Goal: Task Accomplishment & Management: Use online tool/utility

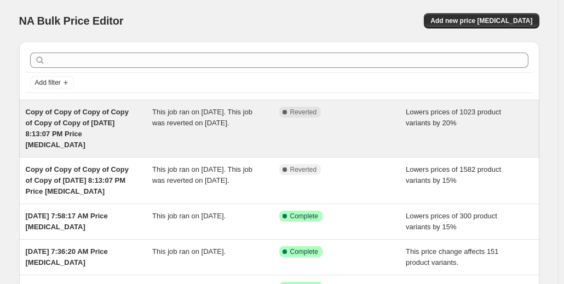
click at [117, 113] on span "Copy of Copy of Copy of Copy of Copy of Copy of [DATE] 8:13:07 PM Price [MEDICA…" at bounding box center [77, 128] width 103 height 41
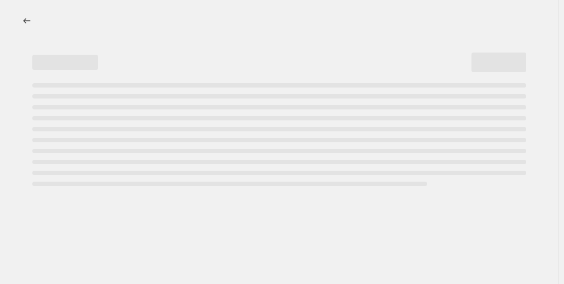
select select "percentage"
select select "tag"
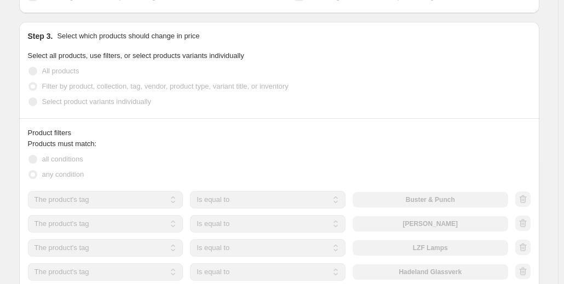
scroll to position [353, 0]
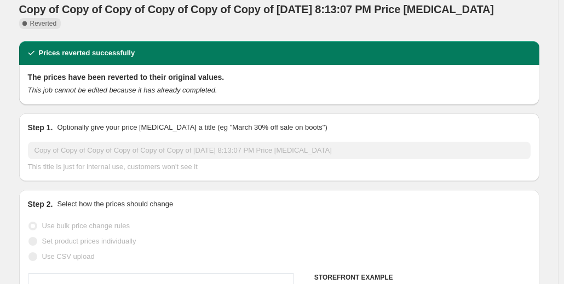
scroll to position [0, 0]
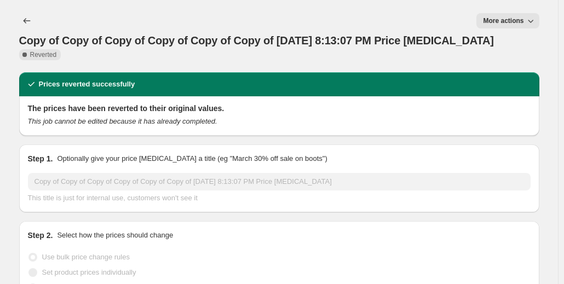
click at [479, 52] on div "Copy of Copy of Copy of Copy of Copy of Copy of [DATE] 8:13:07 PM Price [MEDICA…" at bounding box center [279, 36] width 520 height 46
click at [518, 15] on button "More actions" at bounding box center [507, 20] width 62 height 15
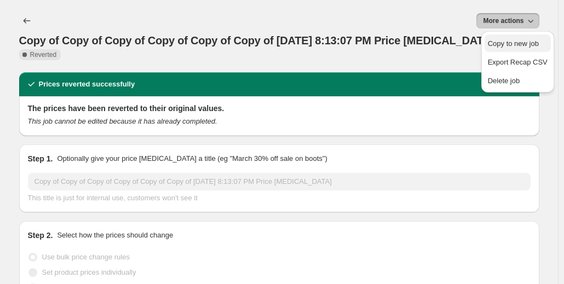
click at [509, 45] on span "Copy to new job" at bounding box center [513, 43] width 51 height 8
select select "percentage"
select select "tag"
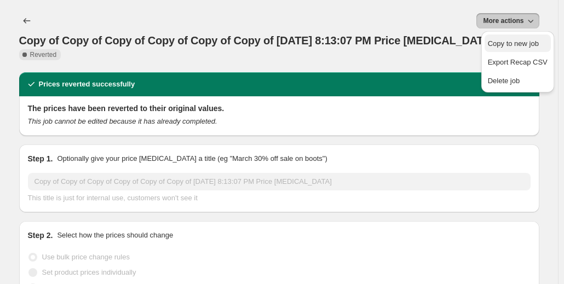
select select "tag"
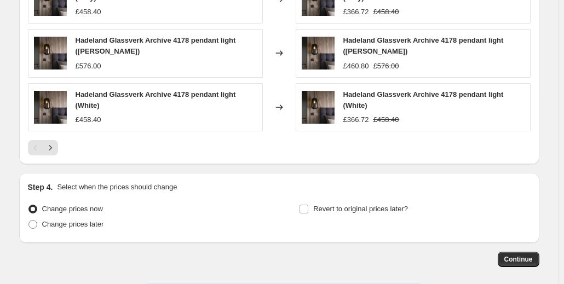
scroll to position [977, 0]
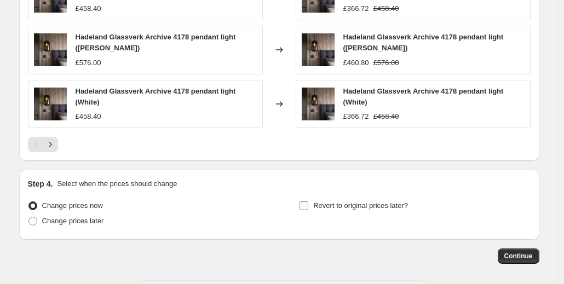
click at [308, 201] on input "Revert to original prices later?" at bounding box center [303, 205] width 9 height 9
checkbox input "true"
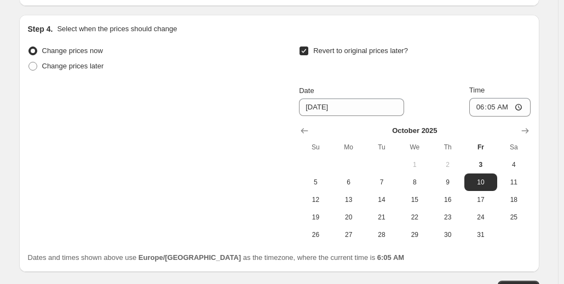
scroll to position [1166, 0]
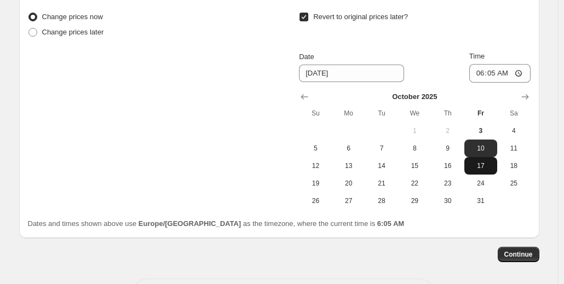
click at [485, 162] on span "17" at bounding box center [481, 166] width 24 height 9
type input "[DATE]"
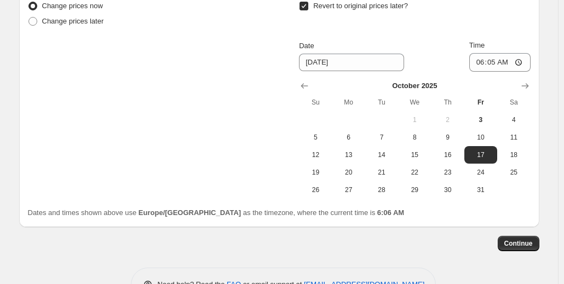
scroll to position [1201, 0]
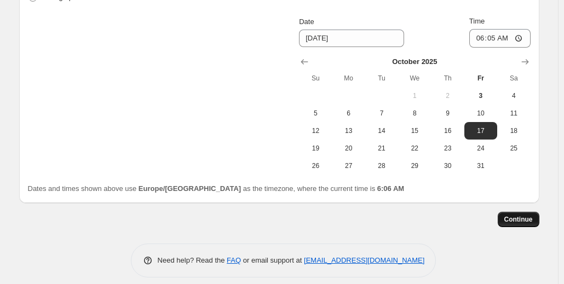
click at [528, 215] on span "Continue" at bounding box center [518, 219] width 28 height 9
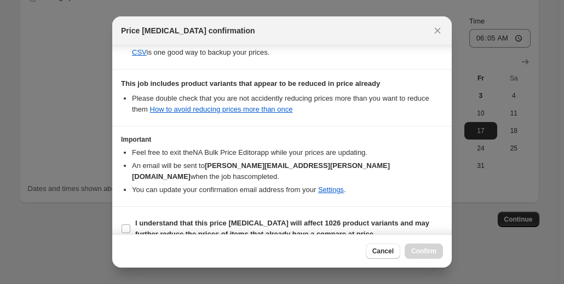
scroll to position [257, 0]
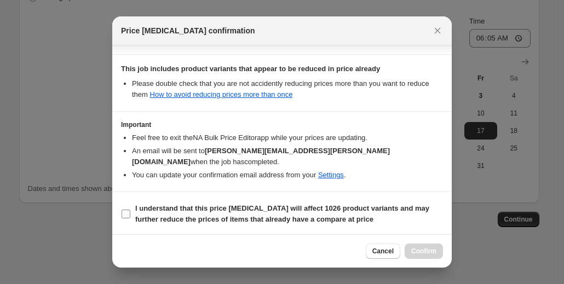
click at [131, 211] on label "I understand that this price [MEDICAL_DATA] will affect 1026 product variants a…" at bounding box center [282, 214] width 322 height 26
click at [130, 211] on input "I understand that this price [MEDICAL_DATA] will affect 1026 product variants a…" at bounding box center [126, 214] width 9 height 9
checkbox input "true"
click at [425, 249] on span "Confirm" at bounding box center [423, 251] width 25 height 9
